Goal: Task Accomplishment & Management: Complete application form

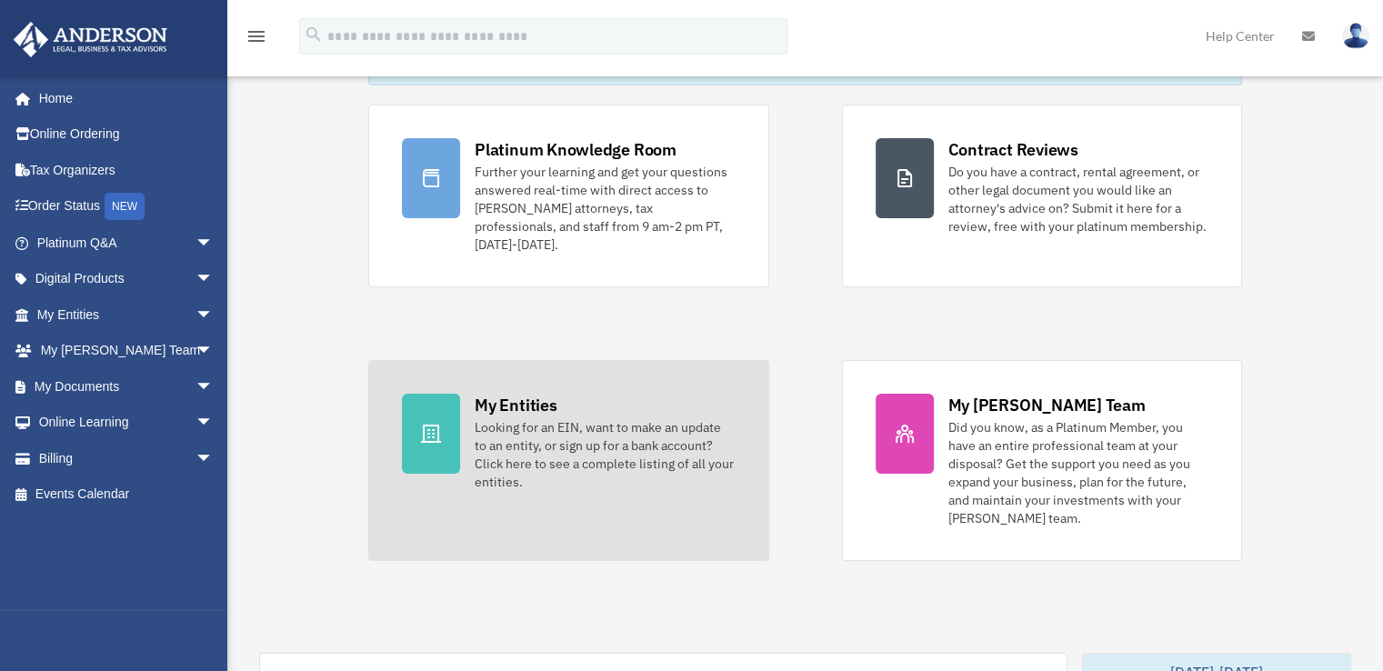
scroll to position [273, 0]
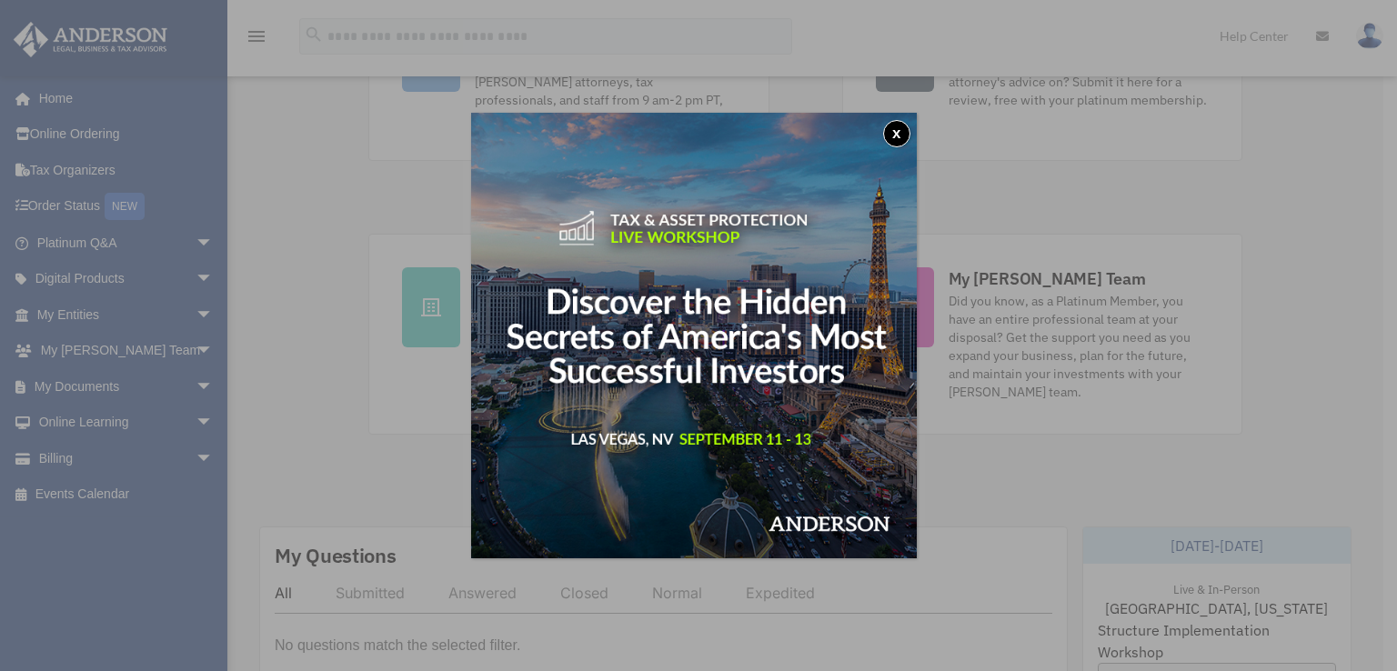
click at [894, 136] on button "x" at bounding box center [896, 133] width 27 height 27
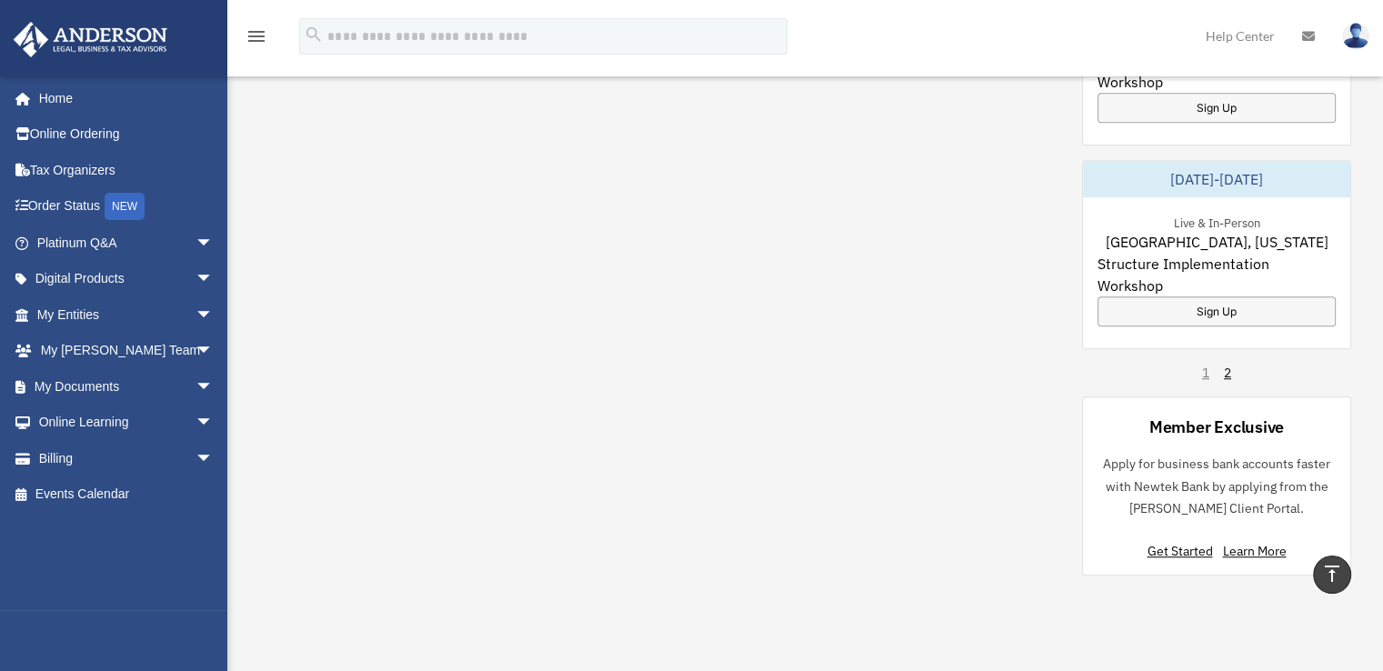
scroll to position [1273, 0]
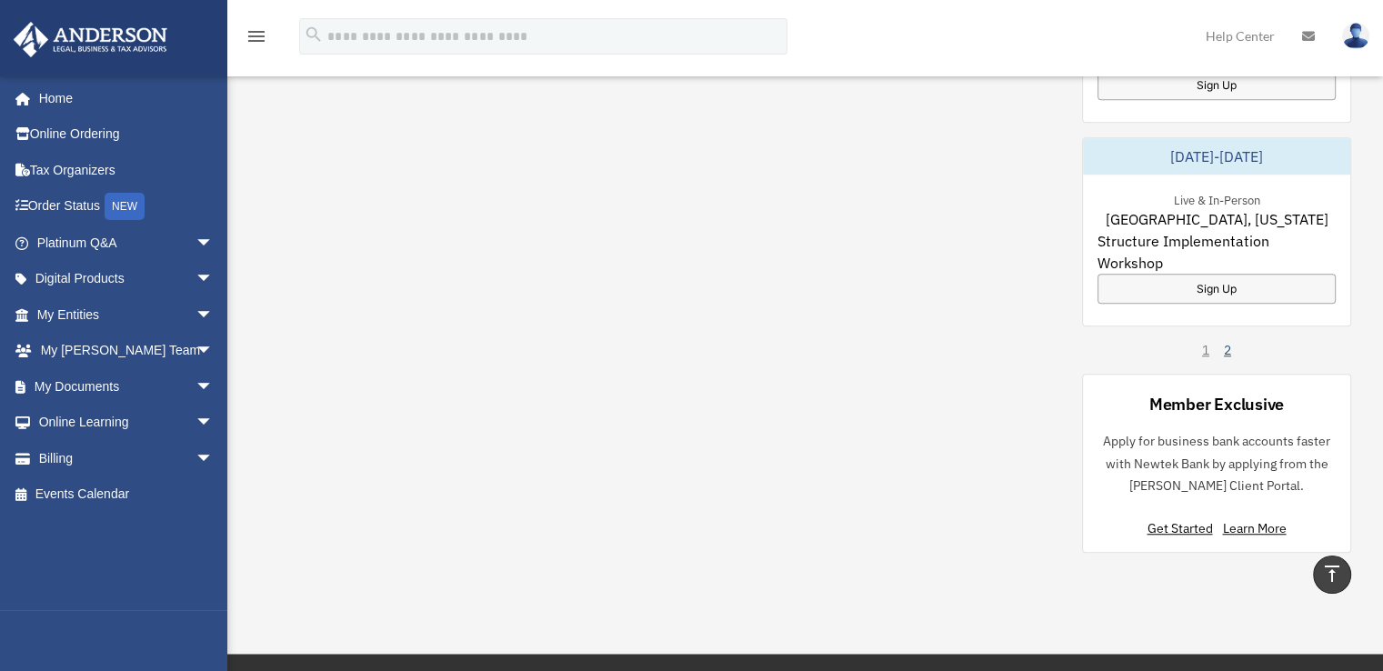
click at [1226, 341] on link "2" at bounding box center [1227, 350] width 7 height 18
click at [1215, 395] on div "Member Exclusive" at bounding box center [1216, 404] width 135 height 23
click at [1171, 520] on link "Get Started" at bounding box center [1183, 528] width 73 height 16
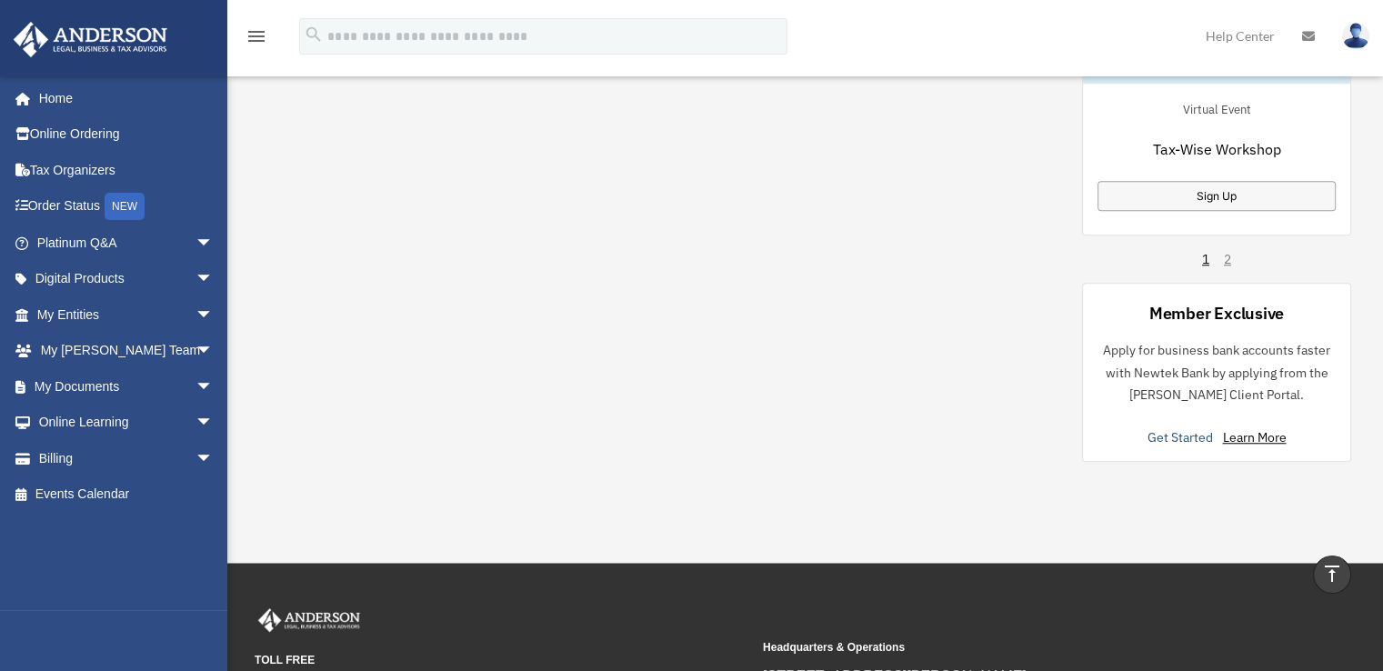
scroll to position [1182, 0]
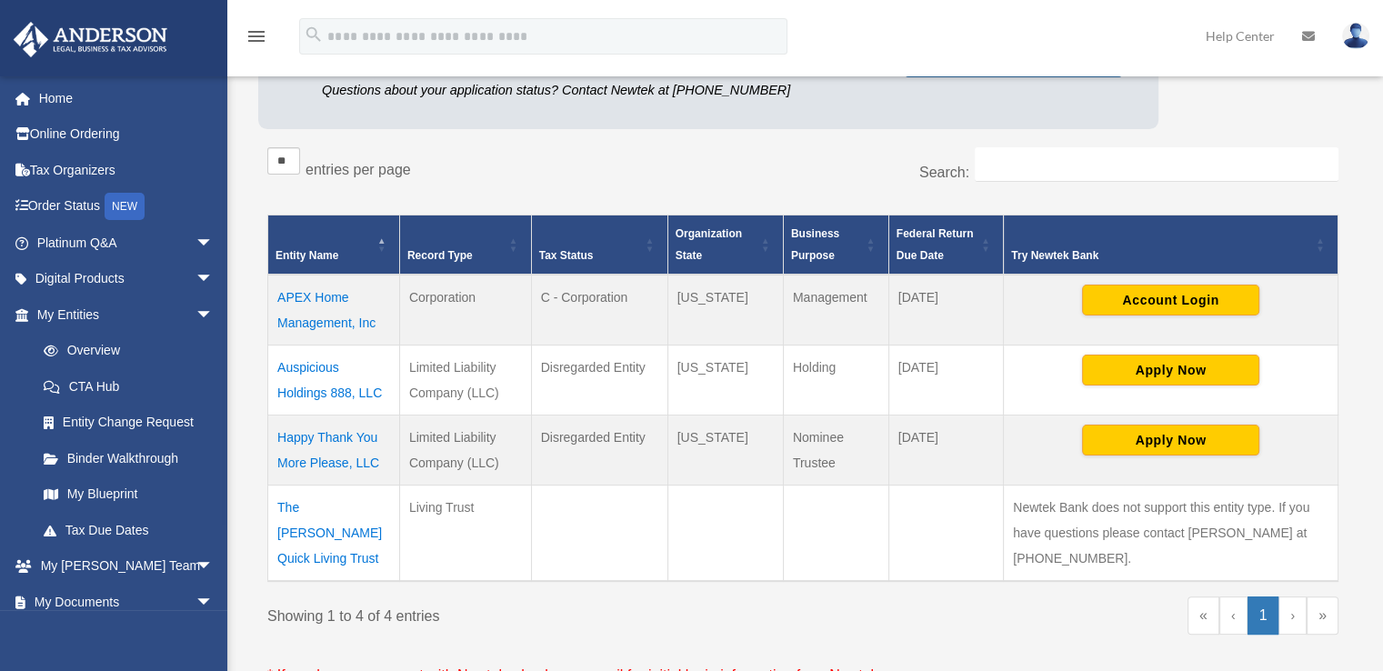
scroll to position [364, 0]
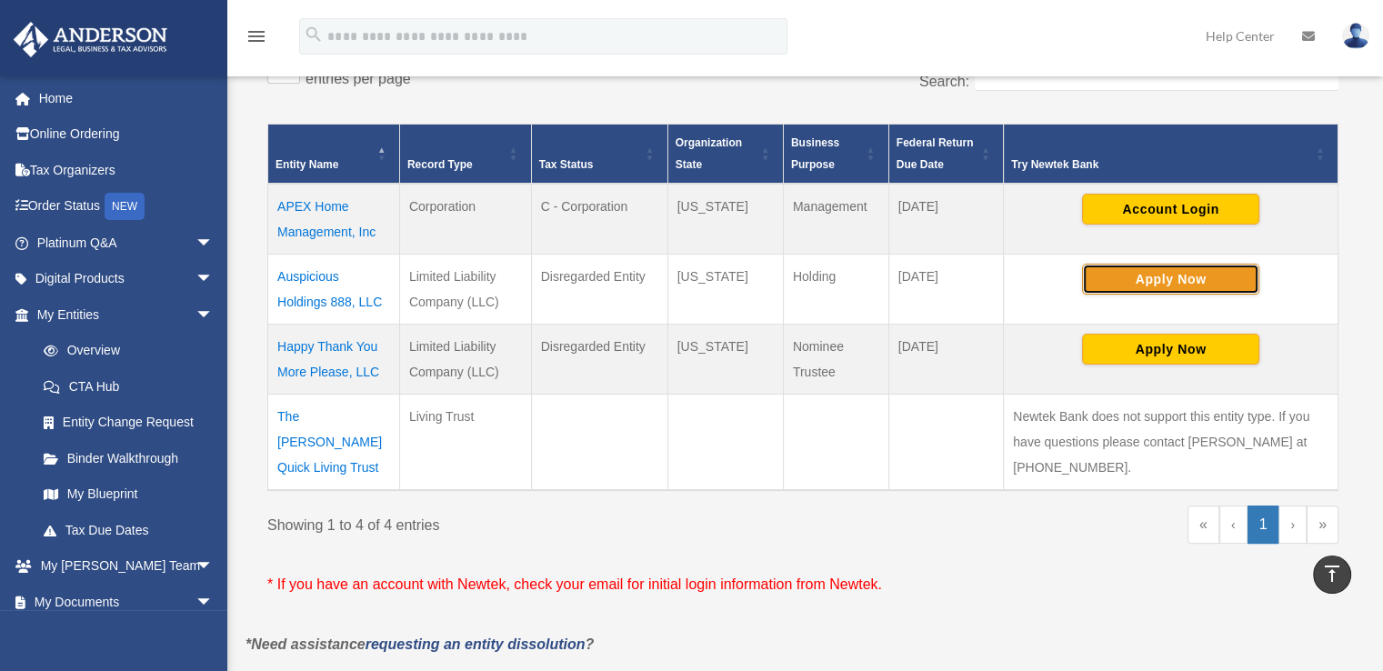
click at [1171, 274] on button "Apply Now" at bounding box center [1170, 279] width 177 height 31
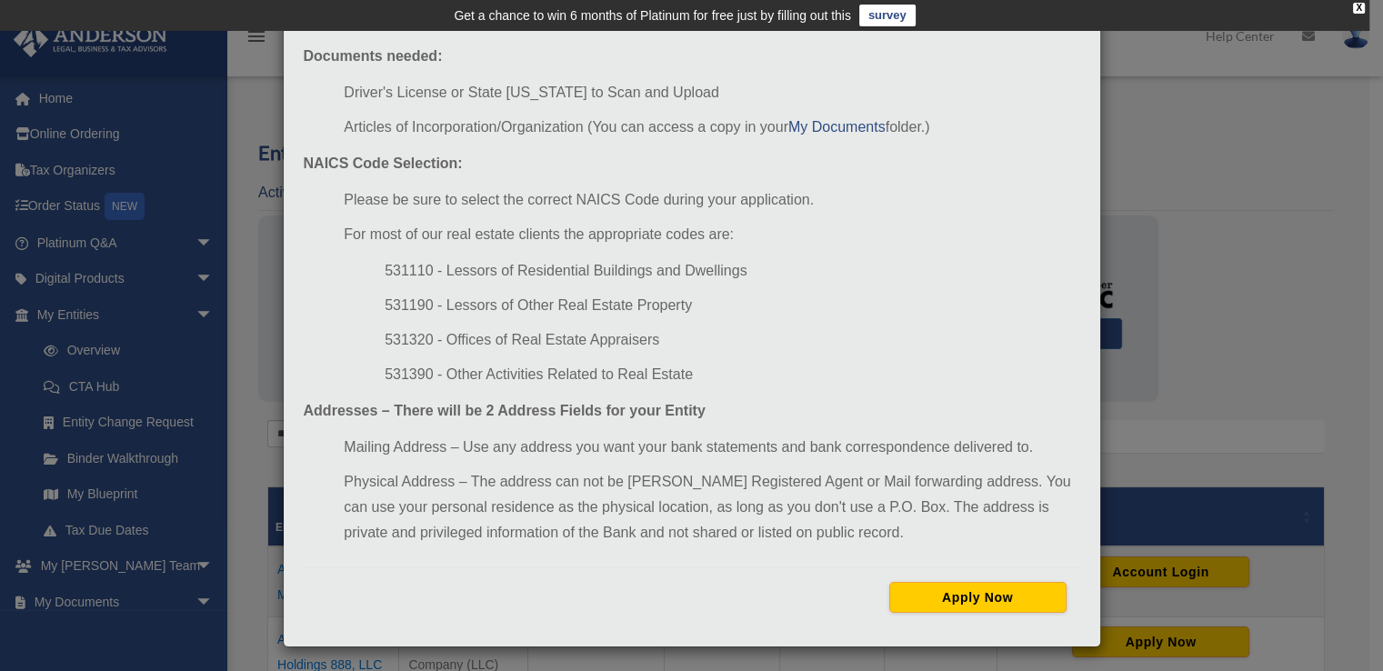
scroll to position [163, 0]
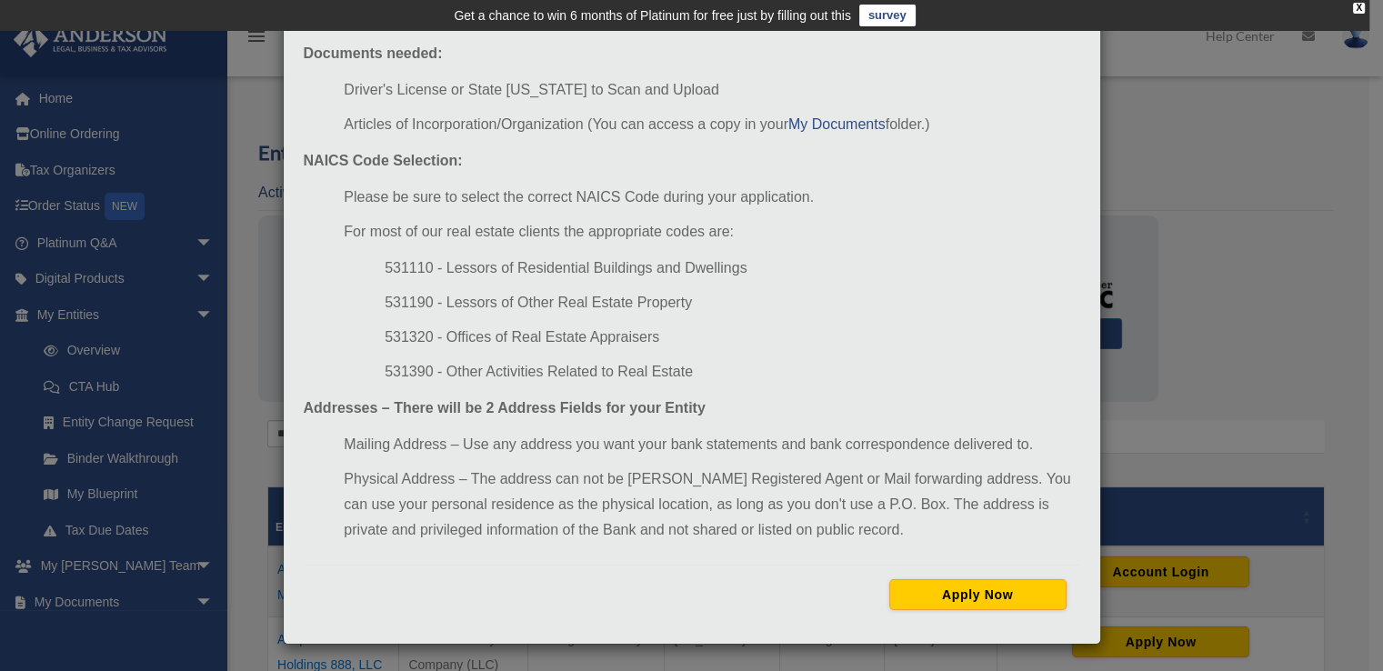
click at [1160, 148] on div "Newtek Application Information × In preparation for setting up your Newtek Bank…" at bounding box center [691, 335] width 1383 height 671
